Goal: Task Accomplishment & Management: Manage account settings

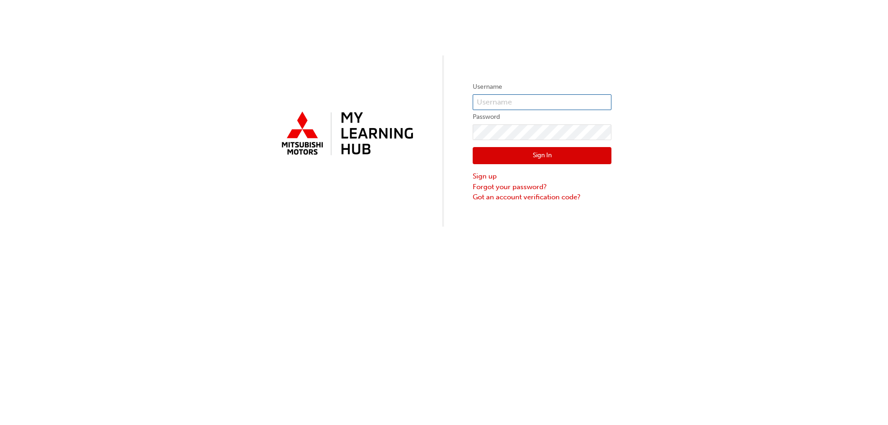
type input "0005963753"
click at [538, 153] on button "Sign In" at bounding box center [542, 156] width 139 height 18
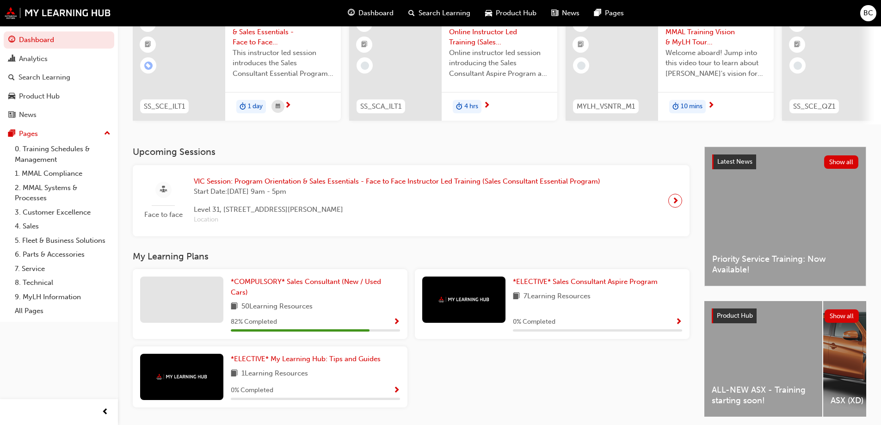
scroll to position [92, 0]
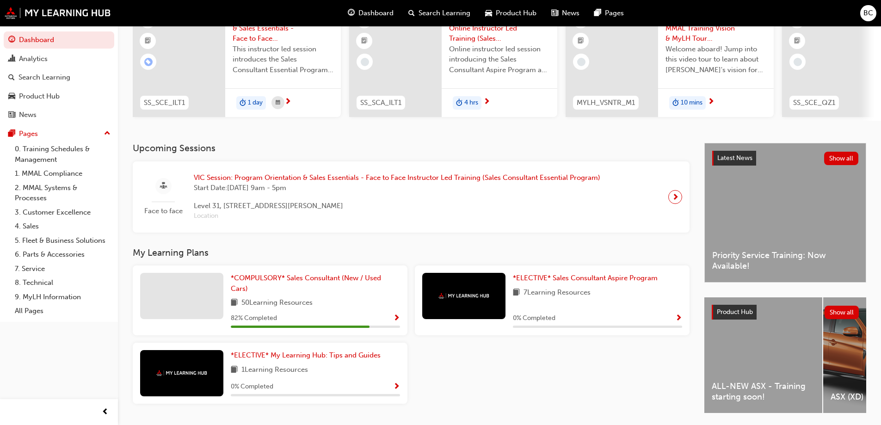
click at [310, 183] on span "VIC Session: Program Orientation & Sales Essentials - Face to Face Instructor L…" at bounding box center [397, 178] width 407 height 11
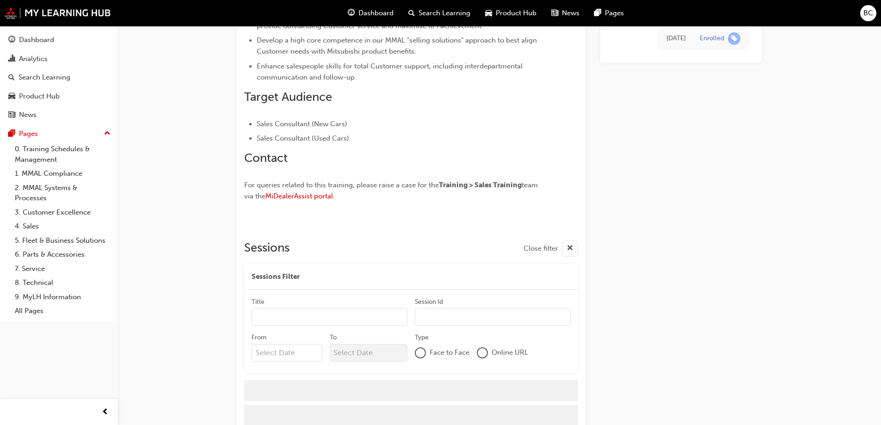
scroll to position [1184, 0]
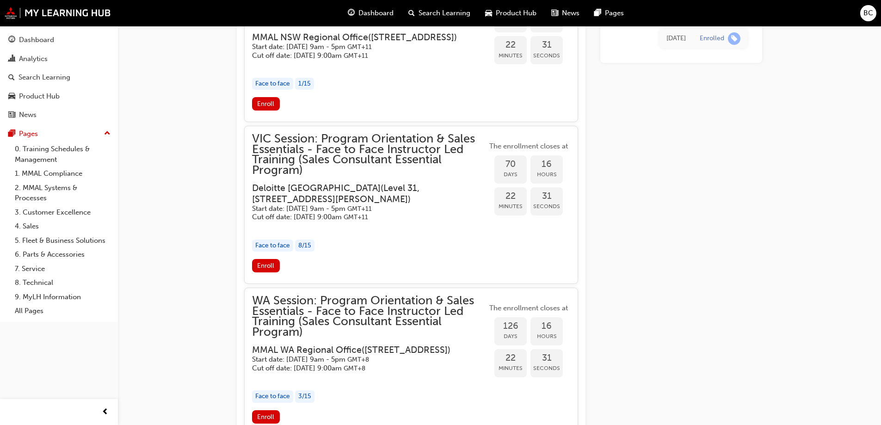
scroll to position [2941, 0]
